Goal: Task Accomplishment & Management: Use online tool/utility

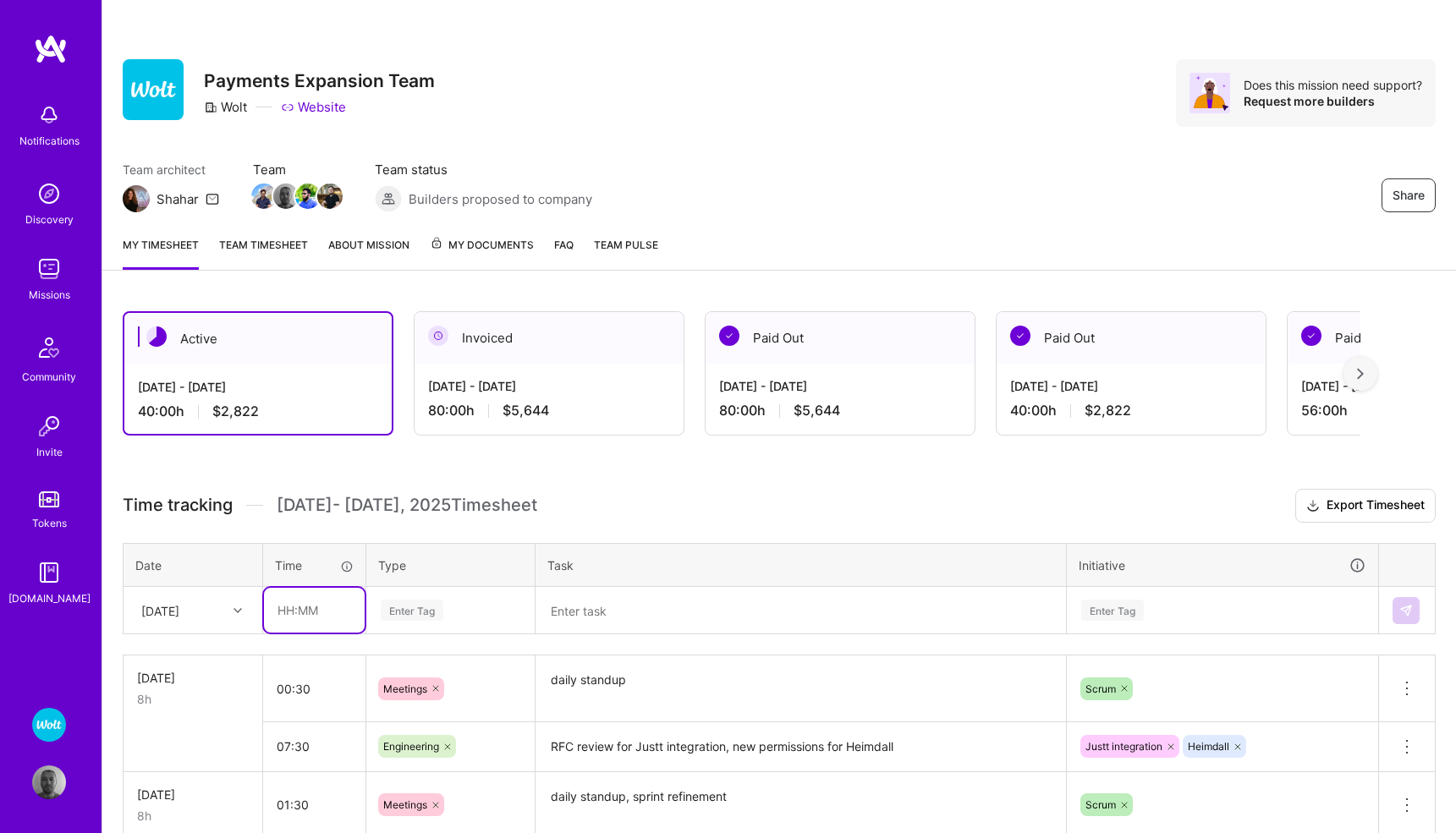
click at [302, 608] on input "text" at bounding box center [315, 610] width 101 height 45
type input "01:30"
click at [401, 612] on div "Enter Tag" at bounding box center [450, 610] width 166 height 44
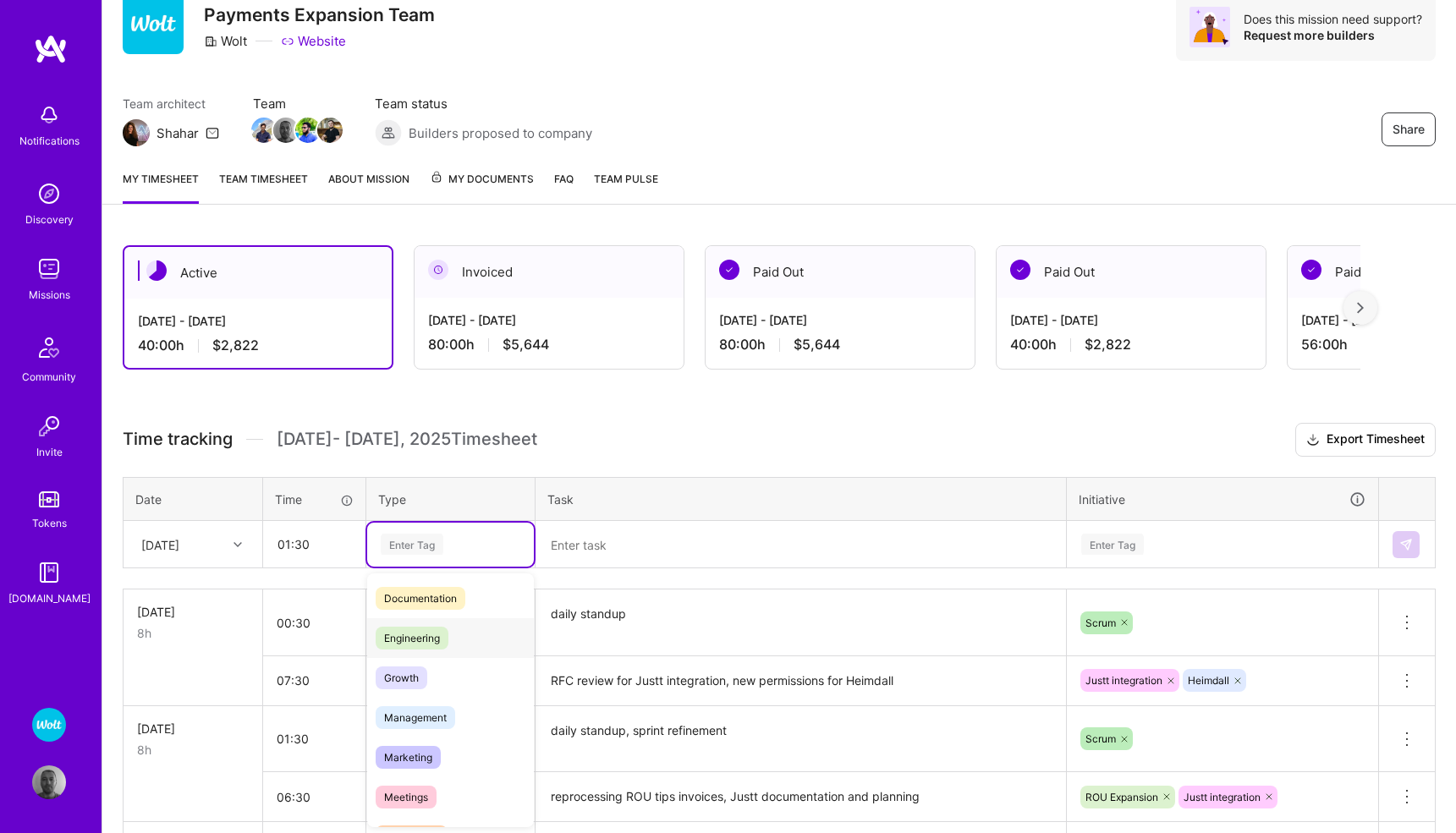
scroll to position [94, 0]
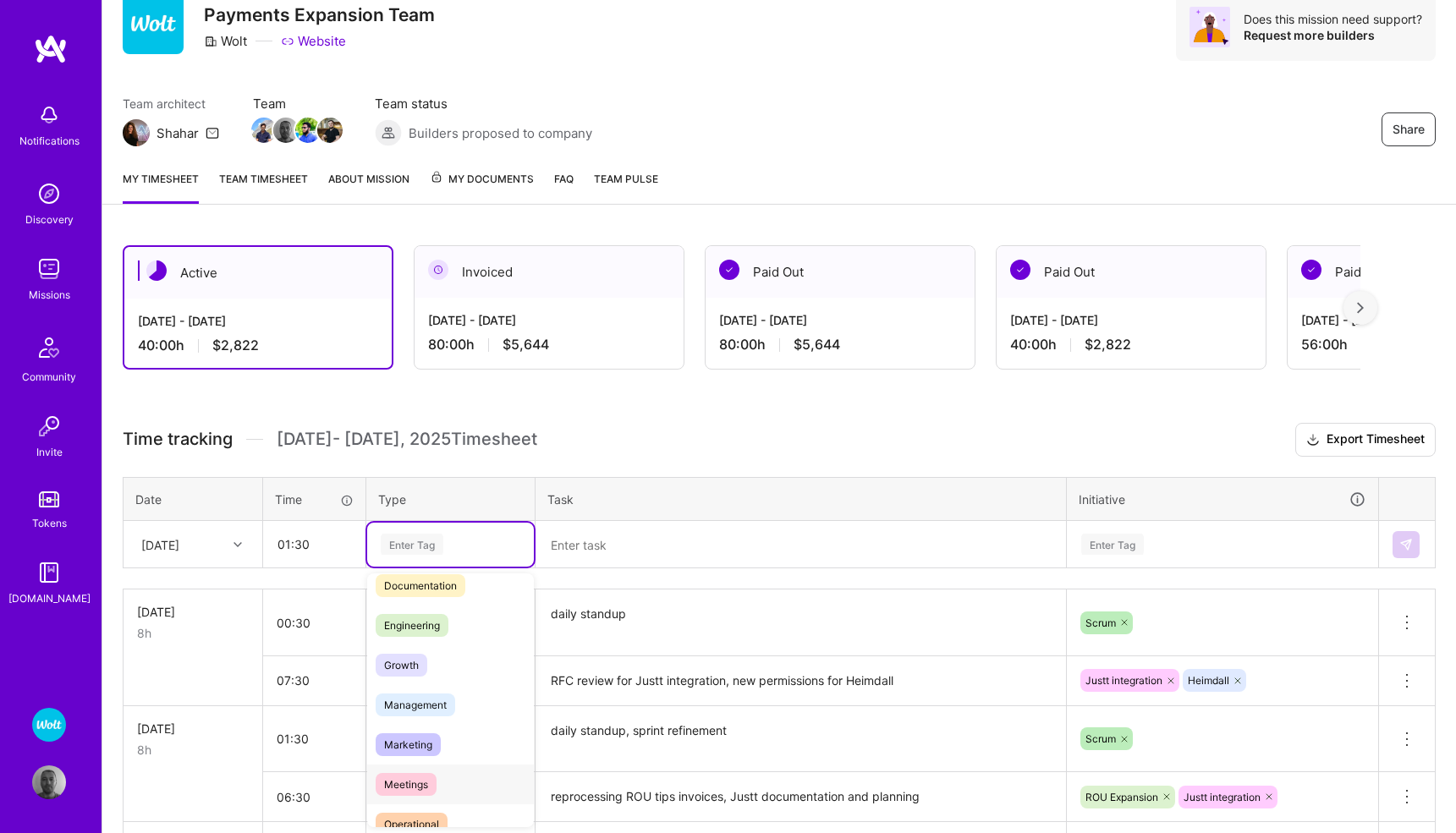
click at [412, 784] on span "Meetings" at bounding box center [406, 785] width 61 height 23
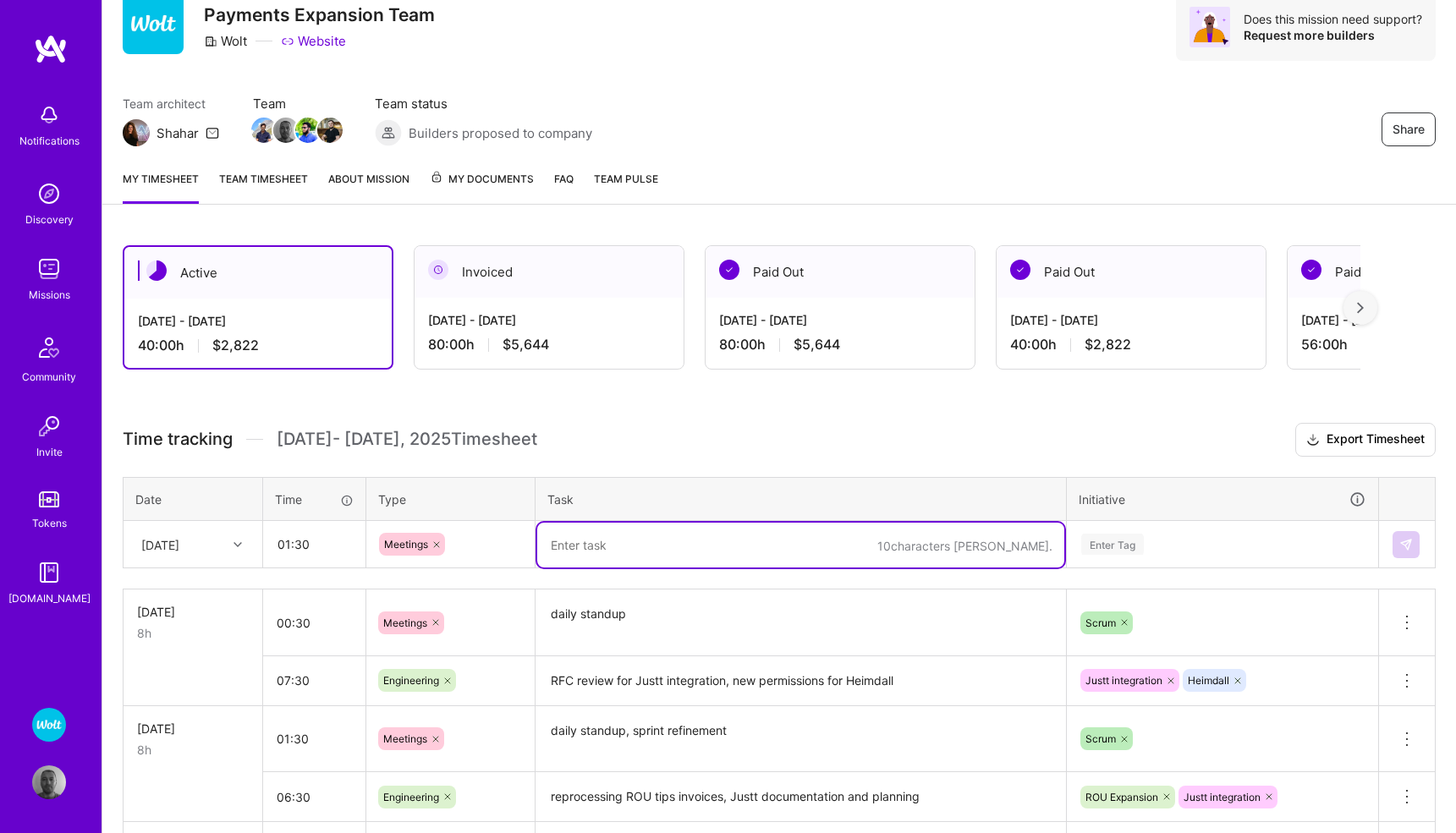
click at [598, 543] on textarea at bounding box center [801, 545] width 527 height 45
type textarea "daily standup, Sprint refinement"
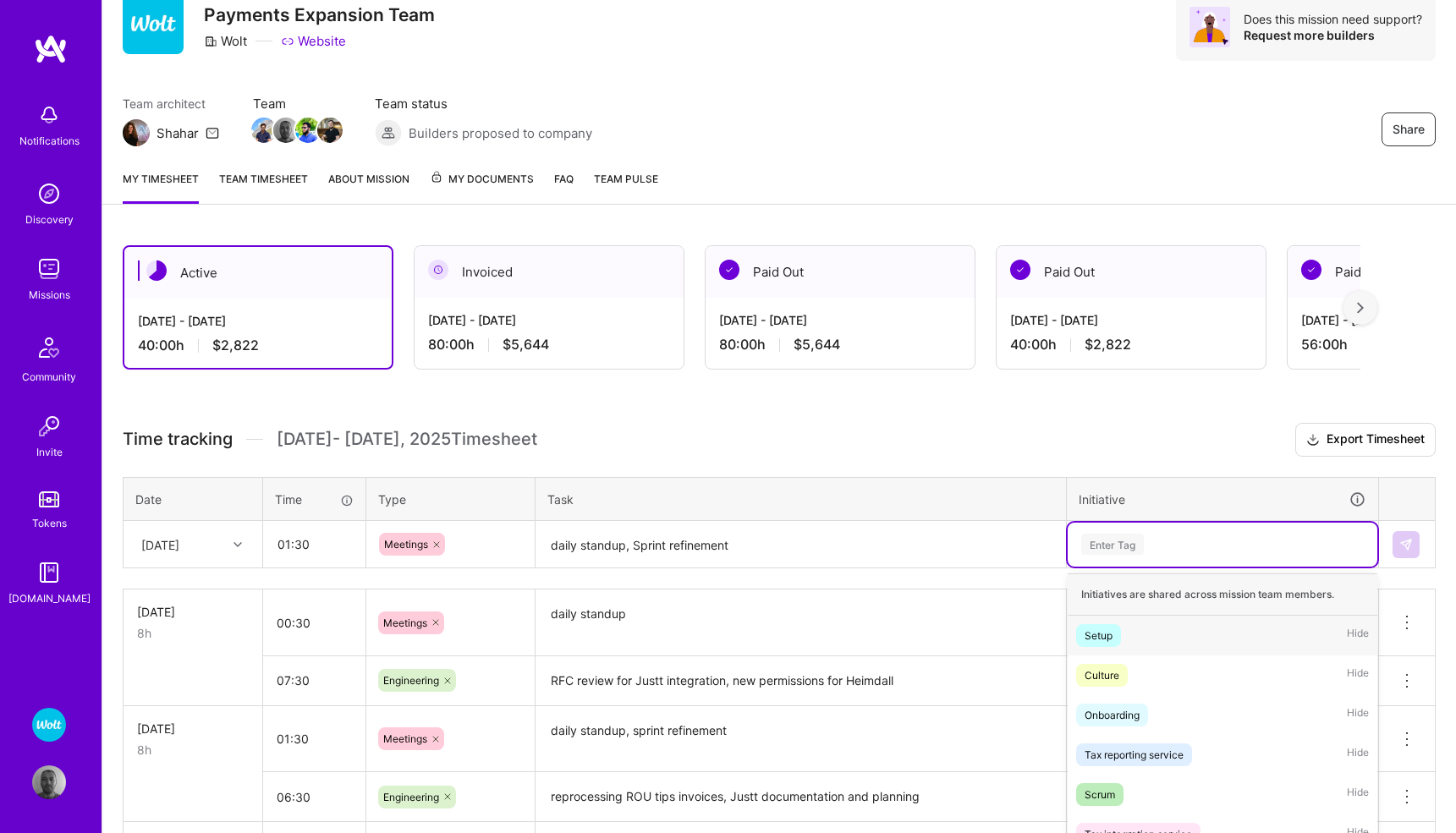
click at [1106, 542] on div "option Setup focused, 1 of 57. 57 results available. Use Up and Down to choose …" at bounding box center [1223, 545] width 310 height 44
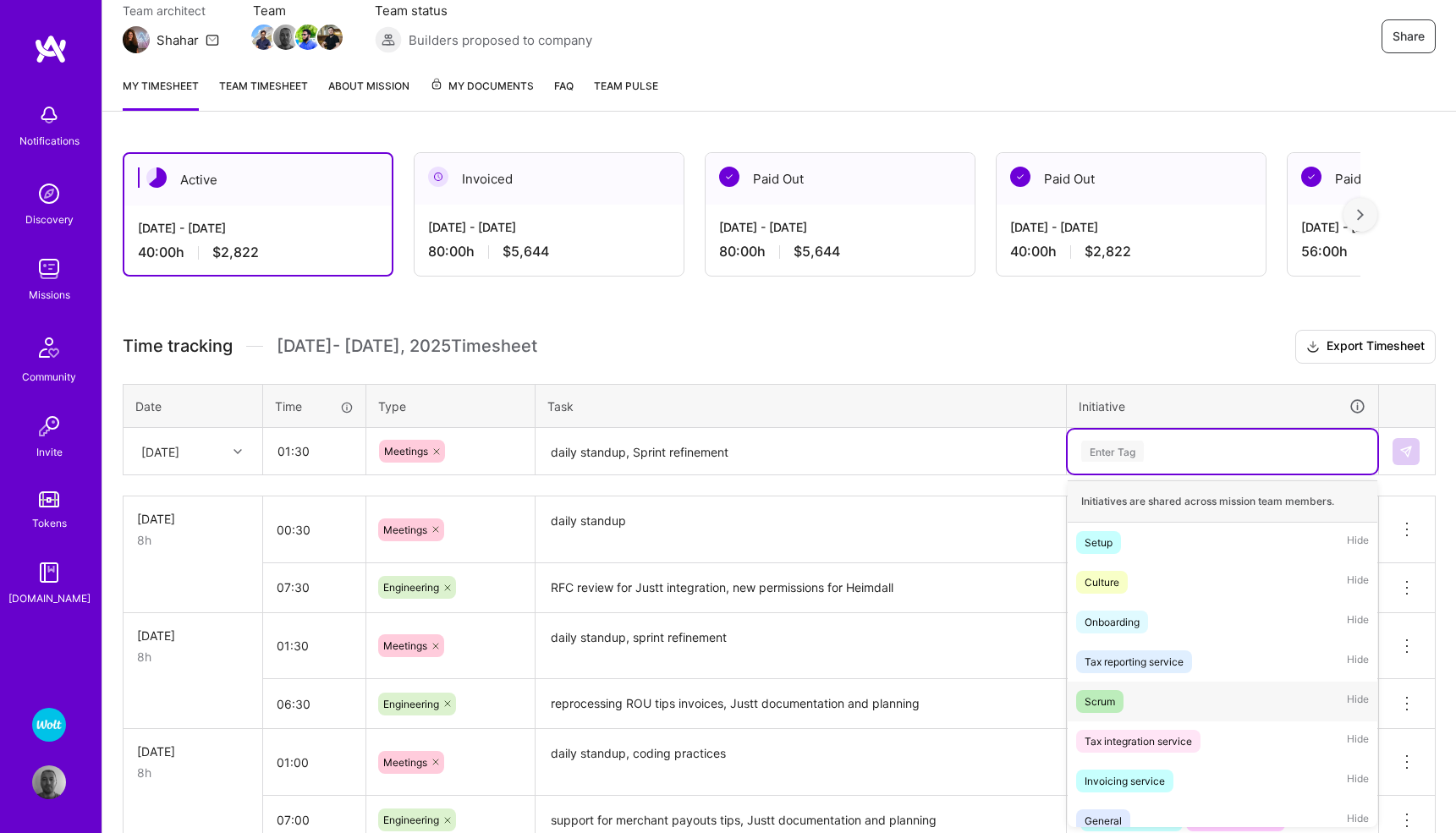
click at [1106, 699] on div "Scrum" at bounding box center [1099, 702] width 30 height 18
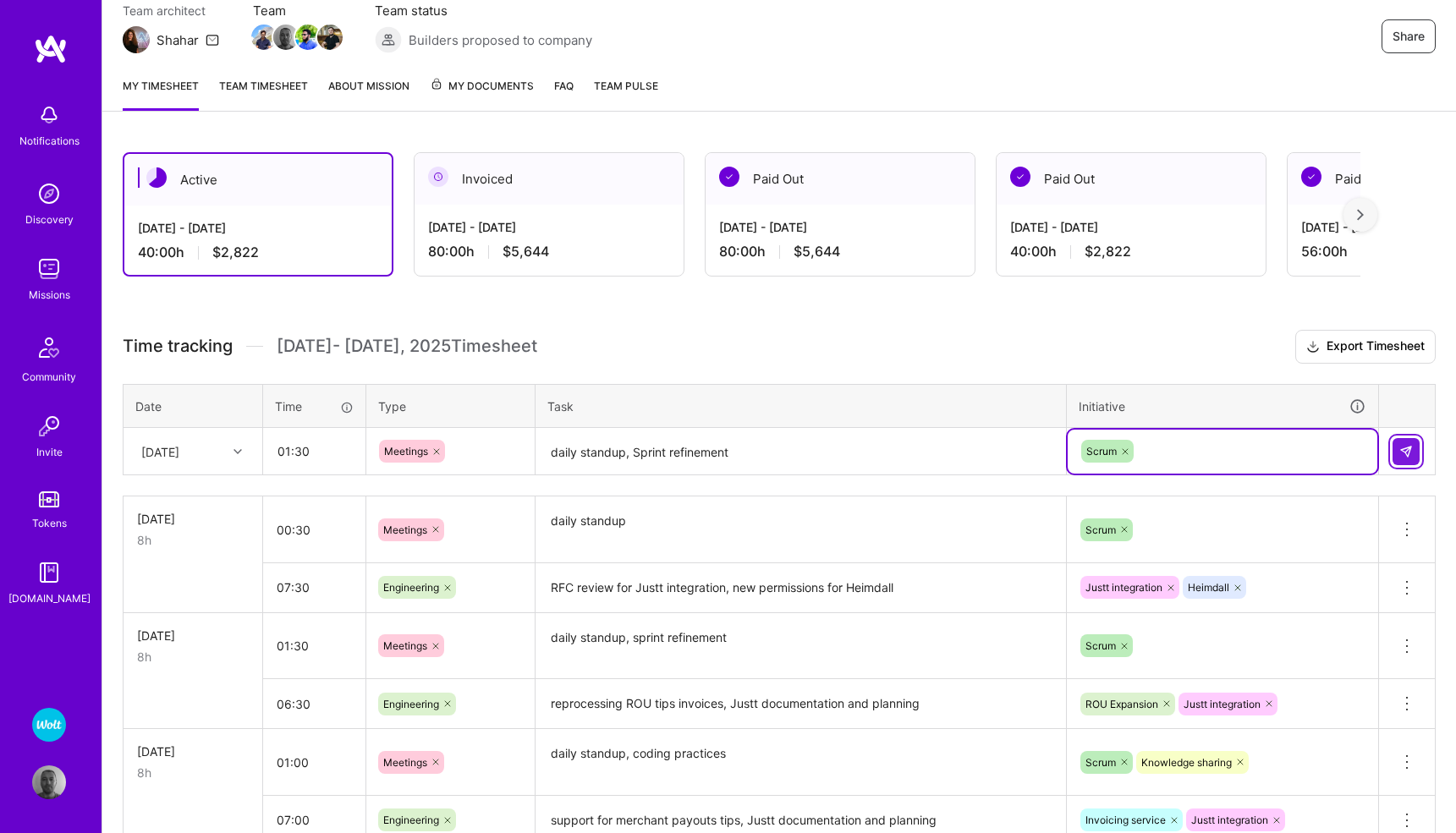
click at [1401, 443] on button at bounding box center [1406, 452] width 27 height 27
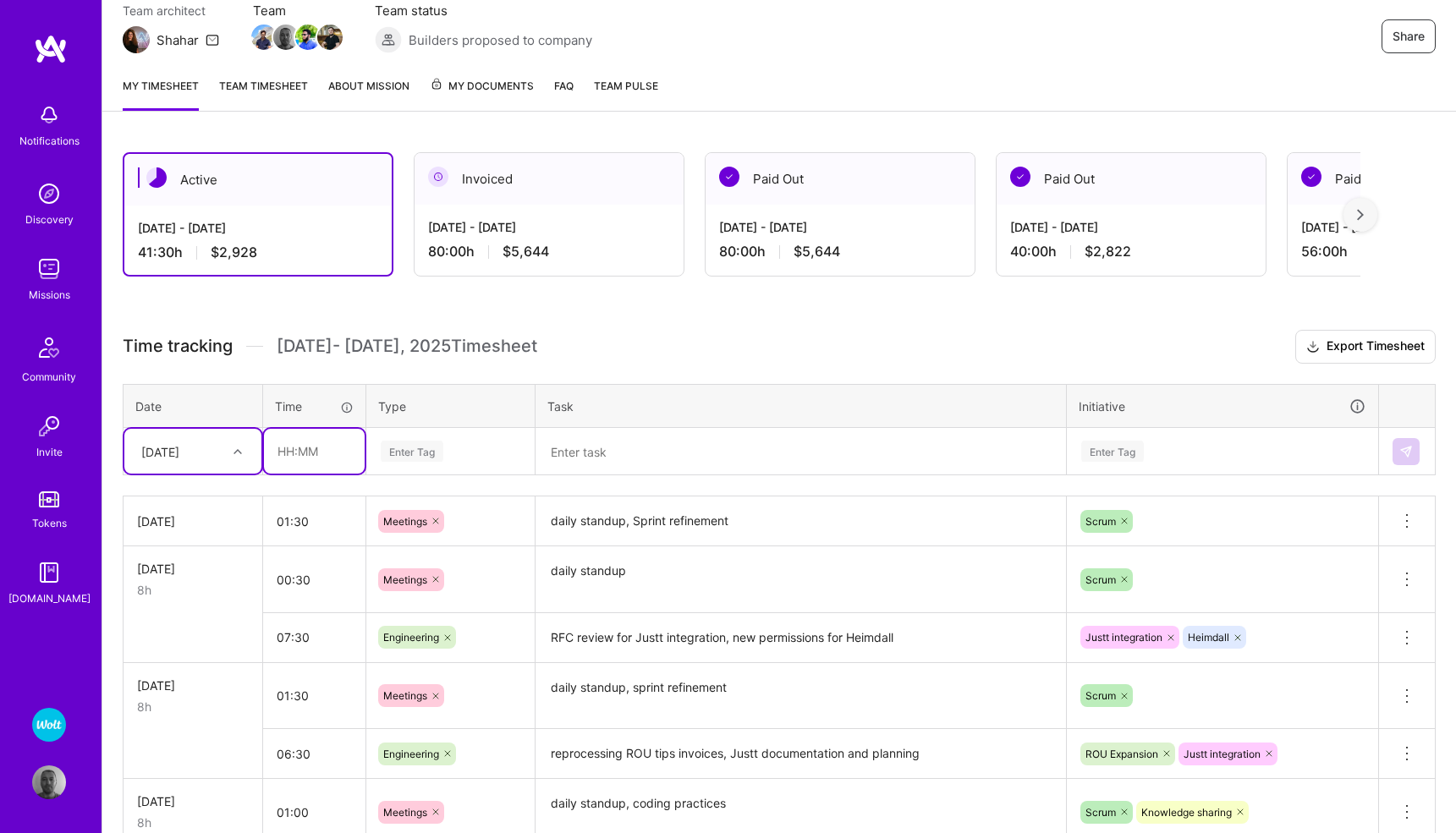
click at [315, 448] on input "text" at bounding box center [315, 451] width 101 height 45
type input "06:30"
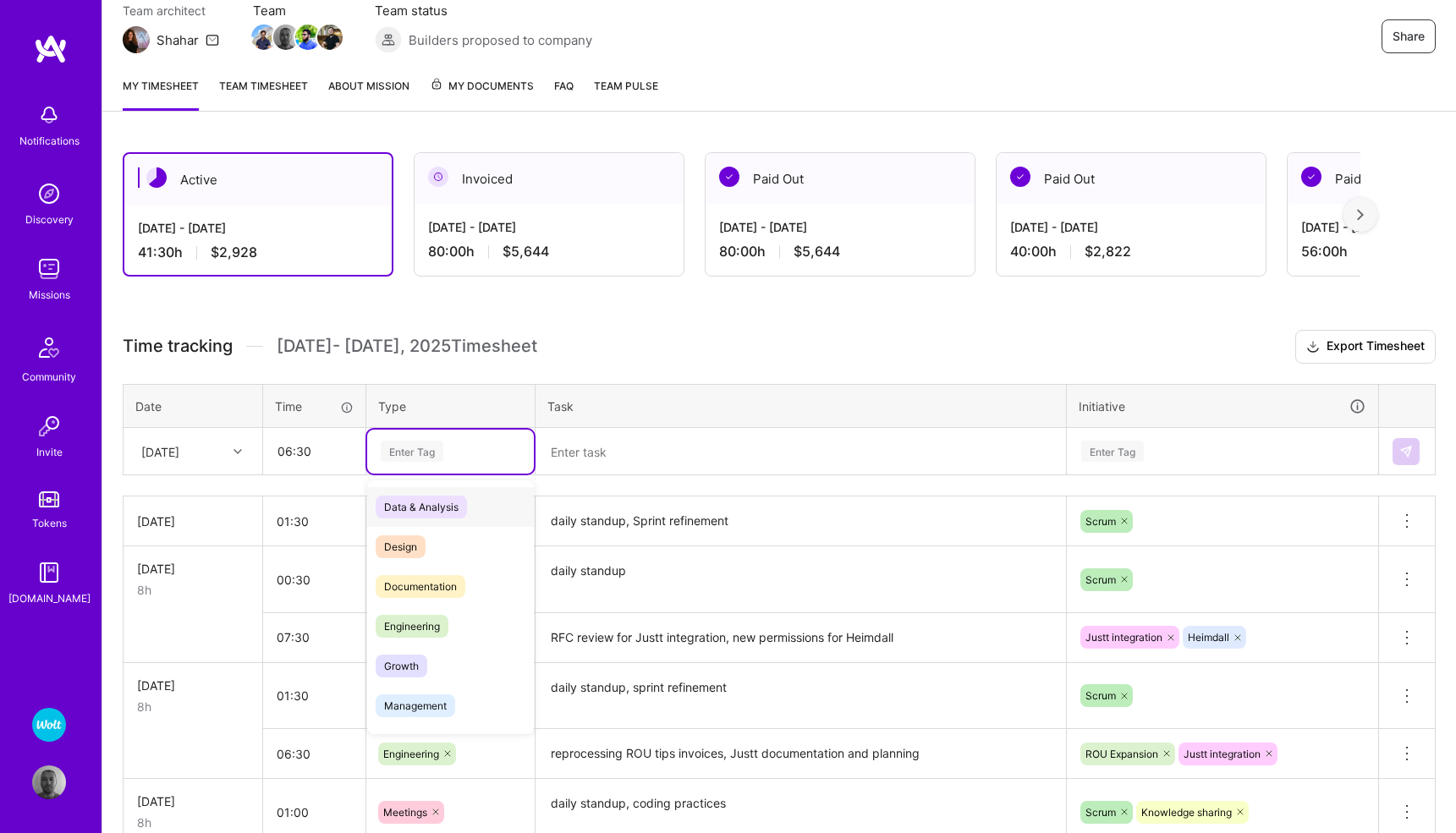
click at [386, 445] on div "Enter Tag" at bounding box center [412, 452] width 63 height 27
click at [404, 628] on span "Engineering" at bounding box center [412, 627] width 73 height 23
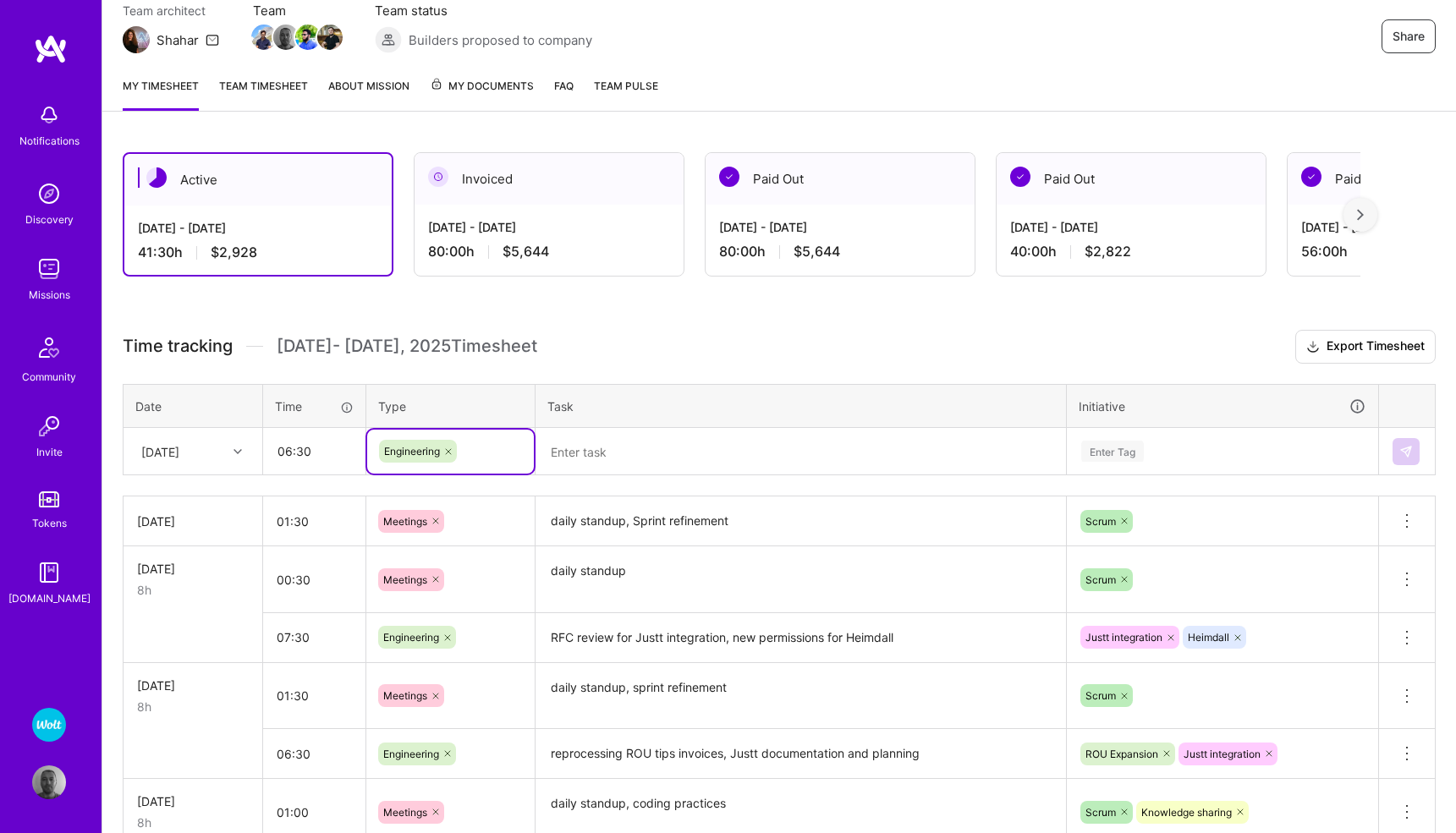
click at [597, 455] on textarea at bounding box center [801, 452] width 527 height 45
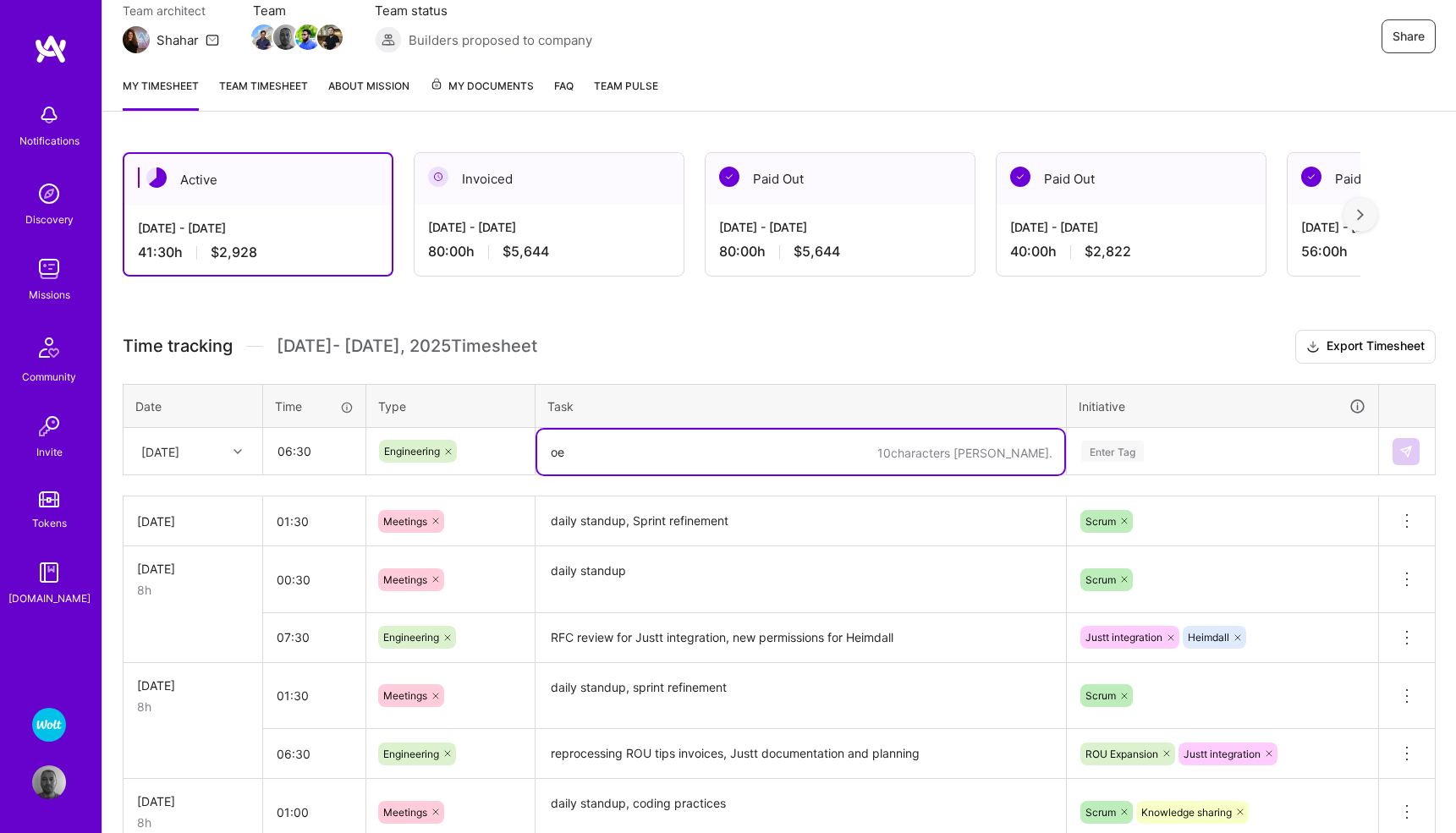
type textarea "o"
type textarea "roles and permissions for Heimdall in OpsTools"
click at [1123, 443] on div "Enter Tag" at bounding box center [1113, 452] width 63 height 27
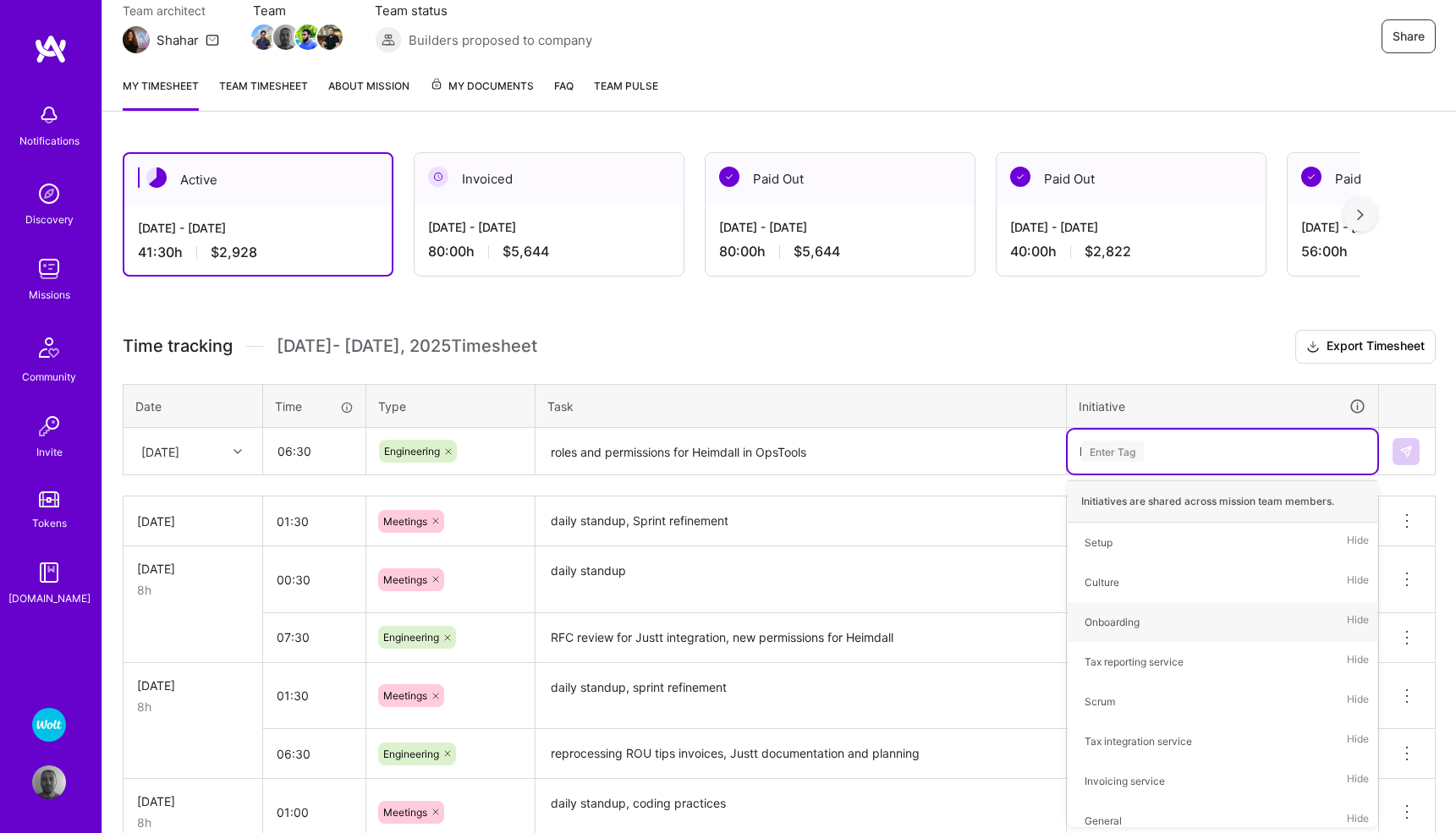
type input "he"
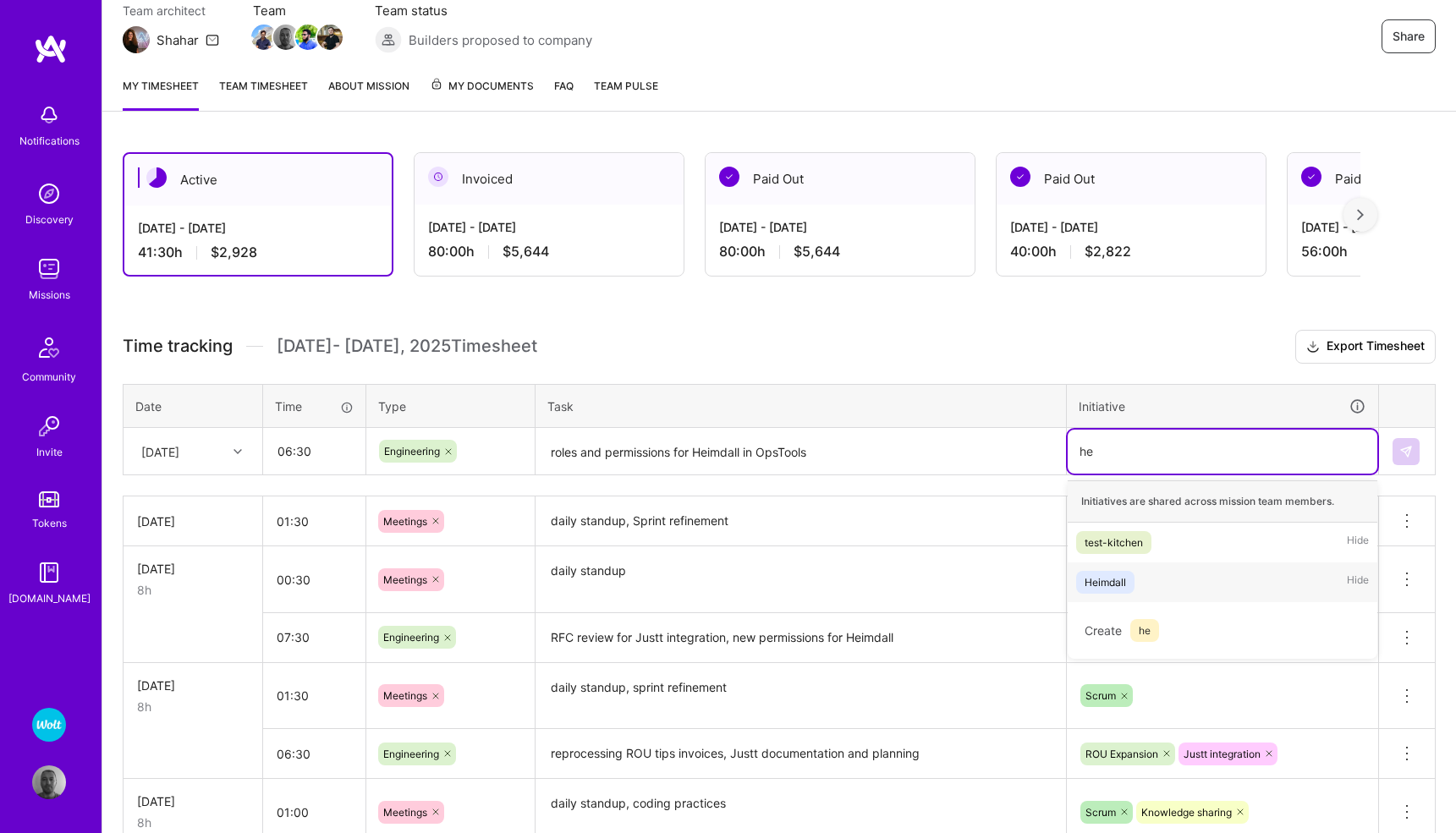
click at [1119, 584] on div "Heimdall" at bounding box center [1105, 582] width 42 height 18
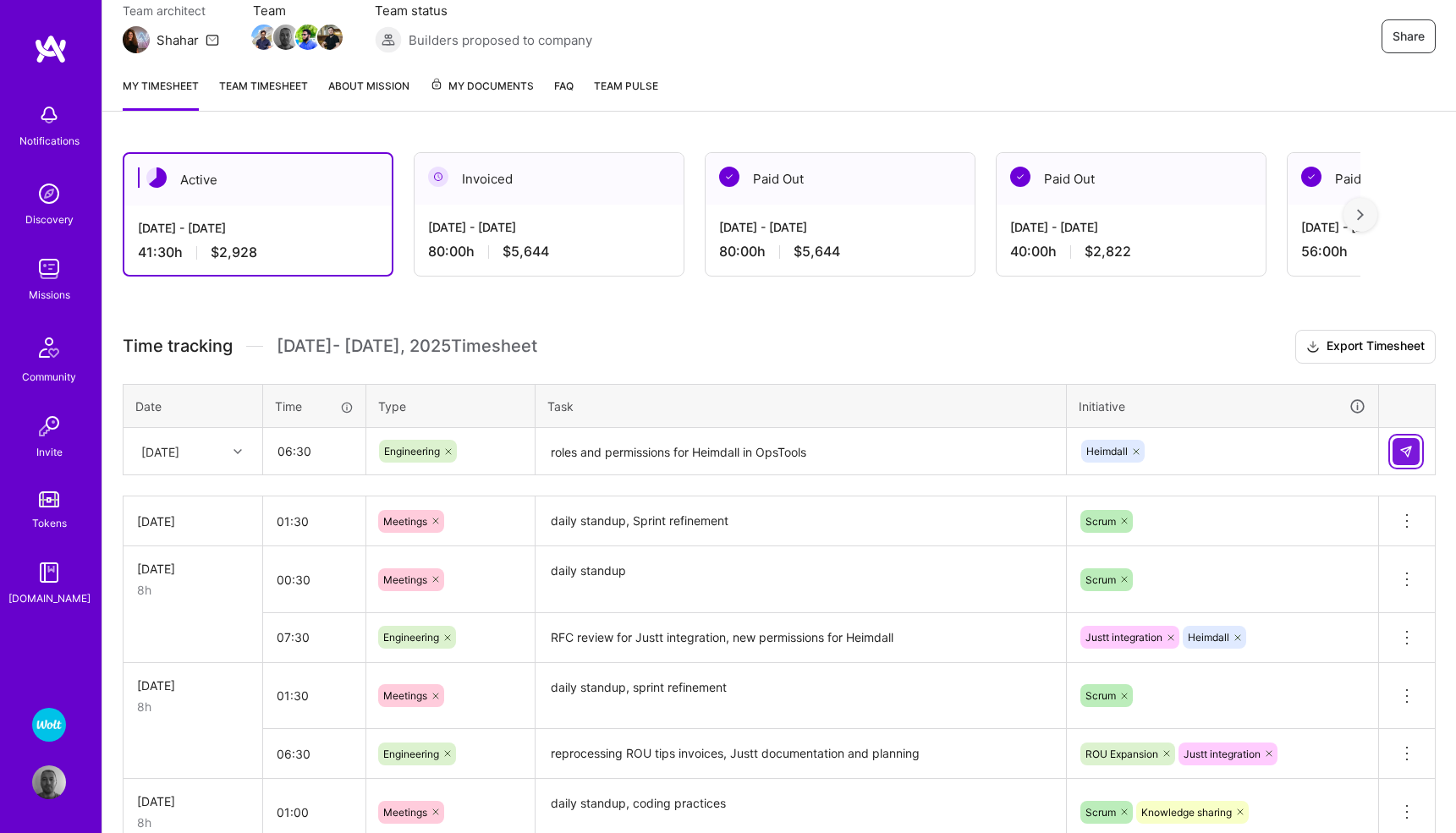
click at [1403, 448] on img at bounding box center [1406, 452] width 13 height 13
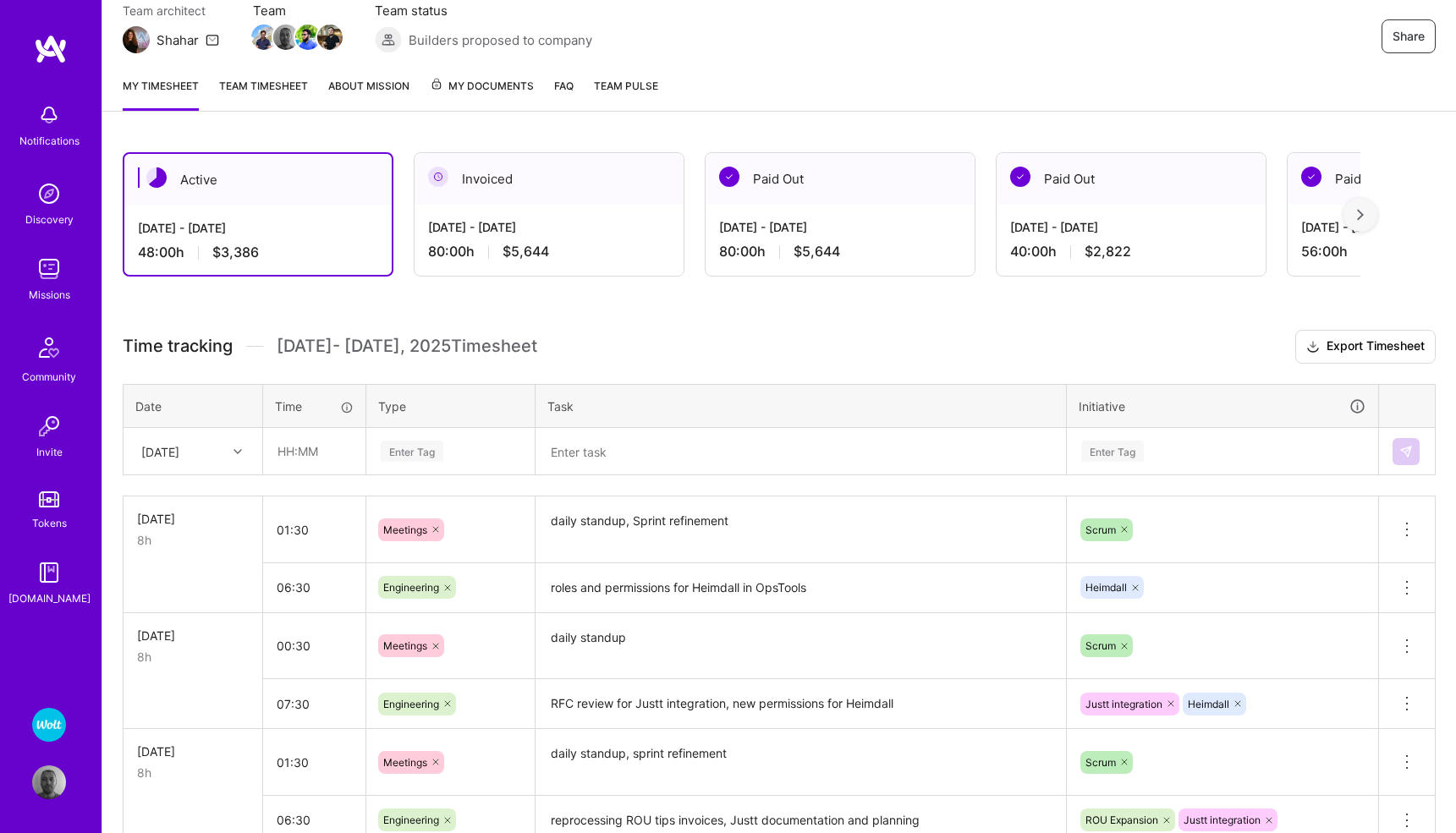
click at [49, 270] on img at bounding box center [49, 269] width 34 height 34
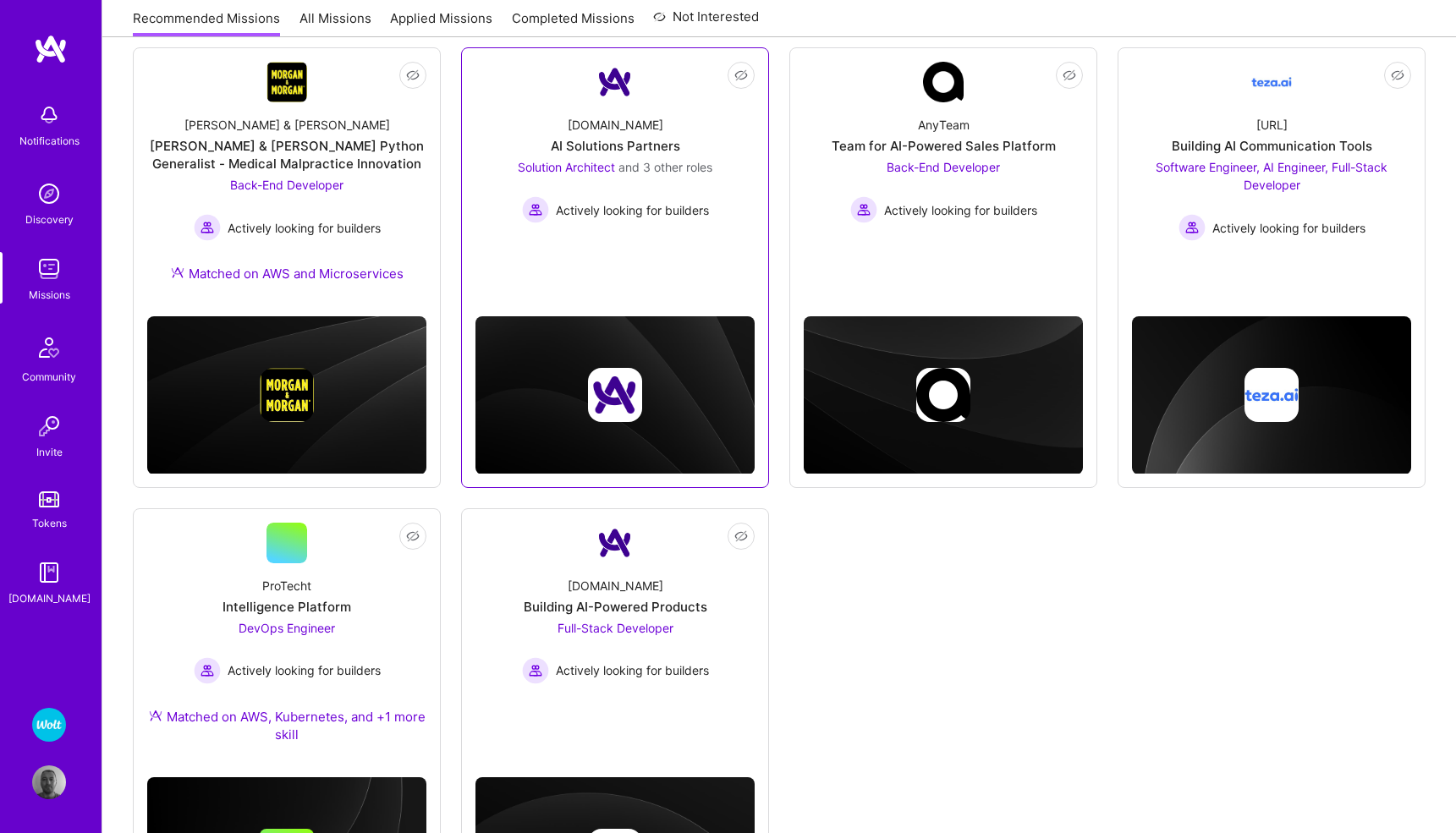
scroll to position [239, 0]
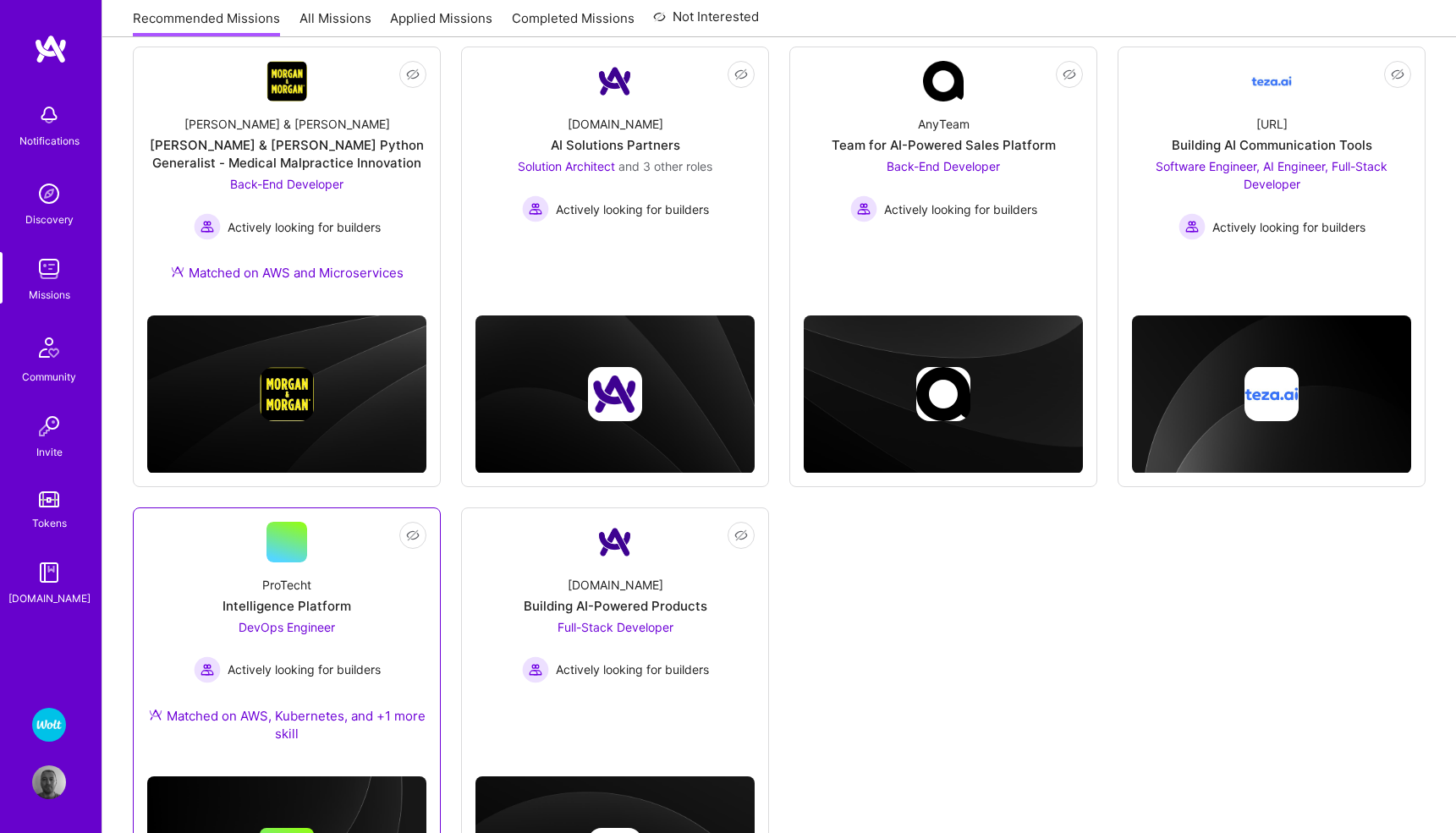
click at [276, 627] on span "DevOps Engineer" at bounding box center [286, 627] width 96 height 14
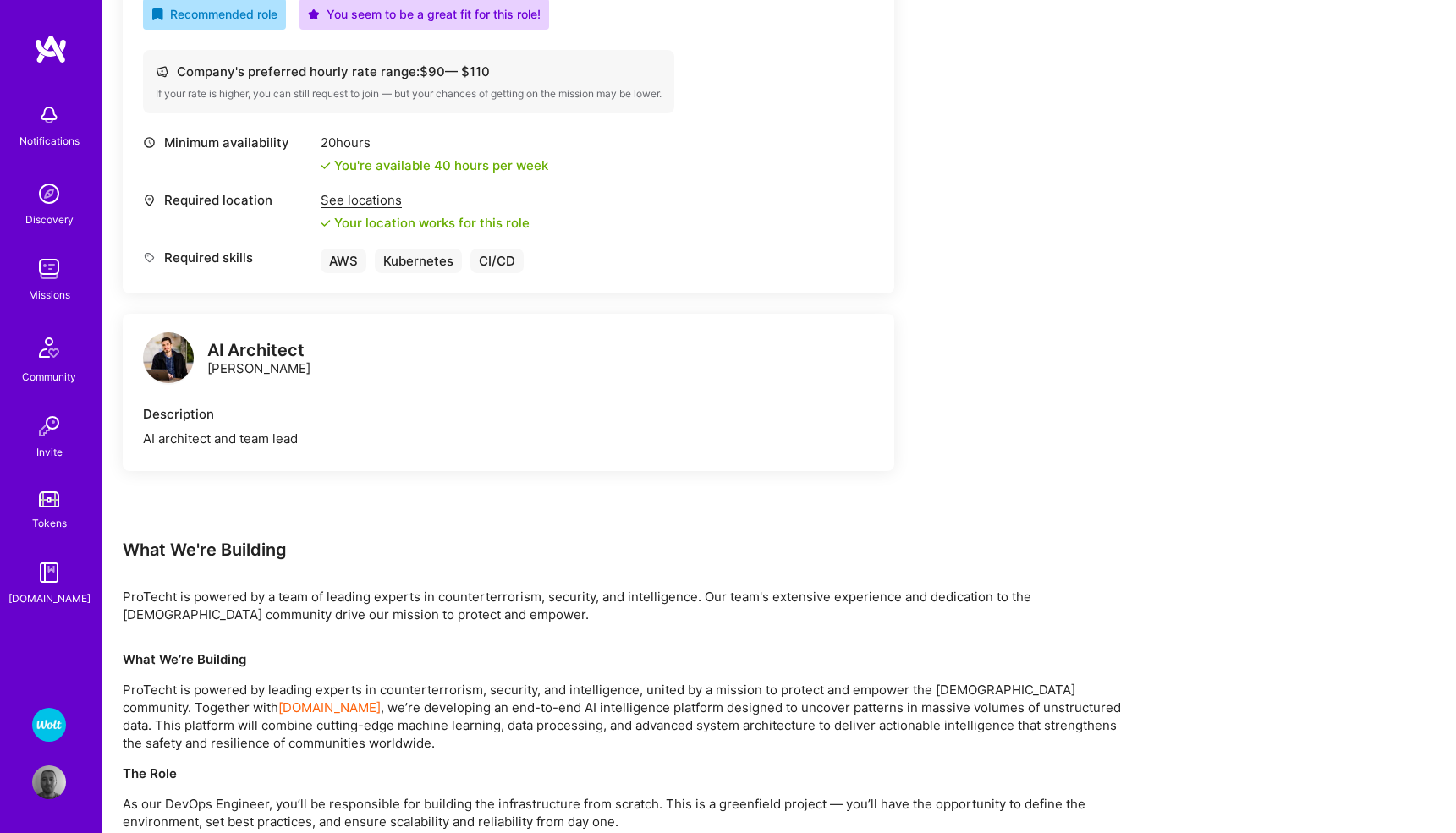
scroll to position [705, 0]
